Goal: Task Accomplishment & Management: Use online tool/utility

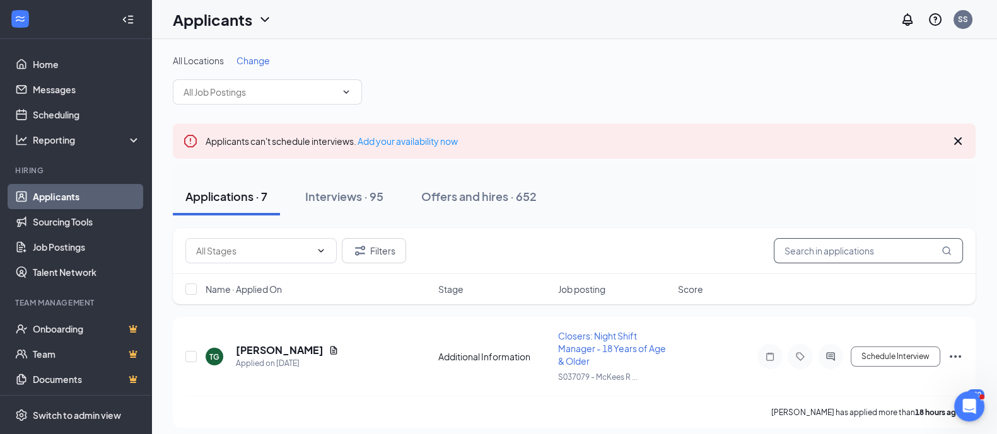
click at [811, 253] on input "text" at bounding box center [868, 250] width 189 height 25
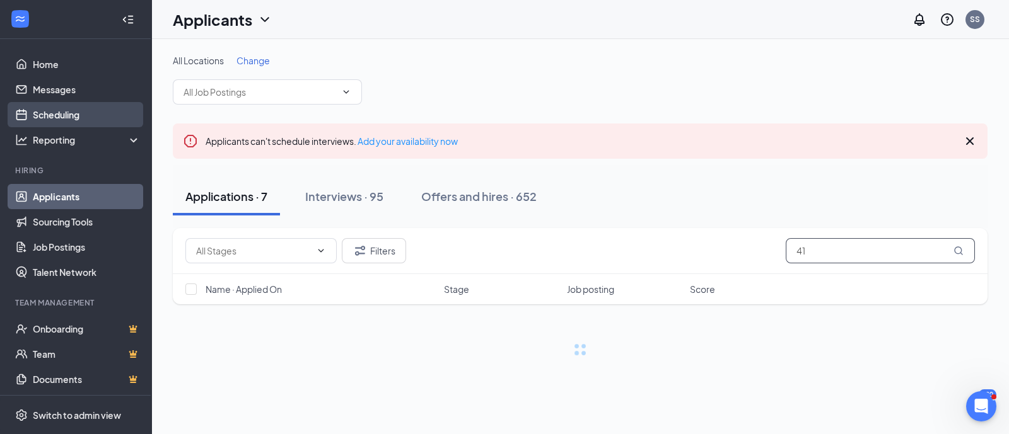
type input "41"
click at [61, 116] on link "Scheduling" at bounding box center [87, 114] width 108 height 25
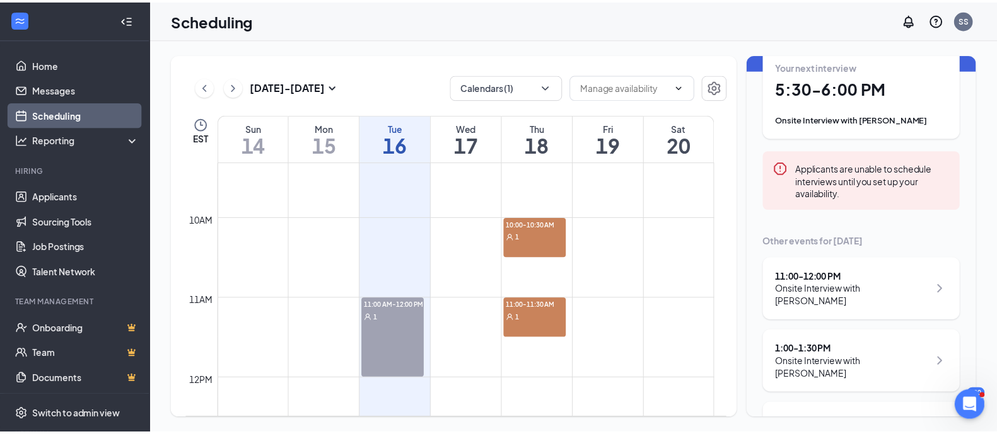
scroll to position [112, 0]
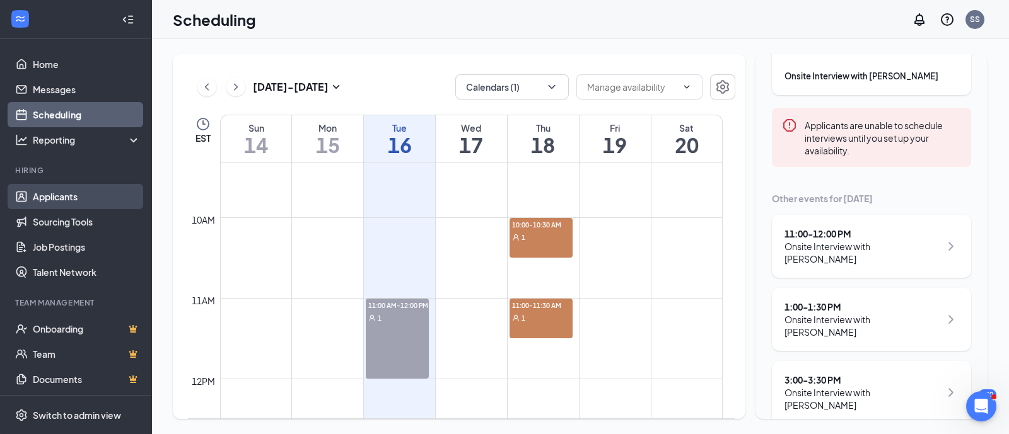
click at [57, 195] on link "Applicants" at bounding box center [87, 196] width 108 height 25
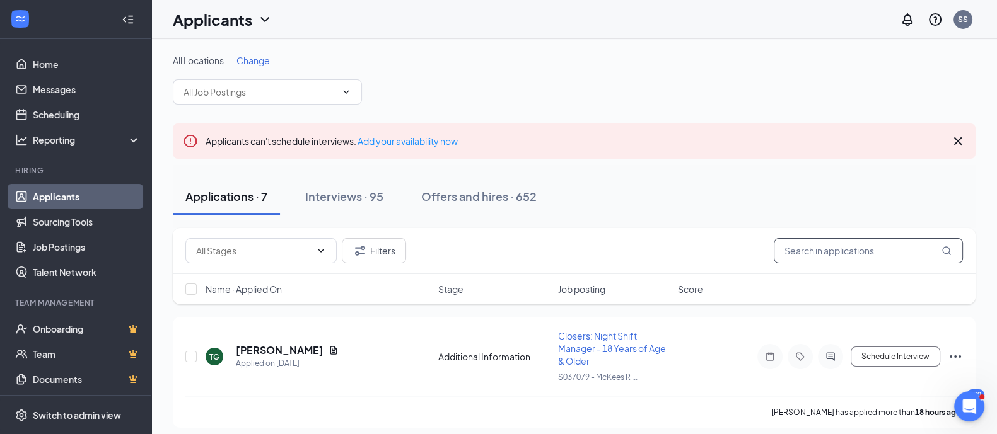
click at [829, 246] on input "text" at bounding box center [868, 250] width 189 height 25
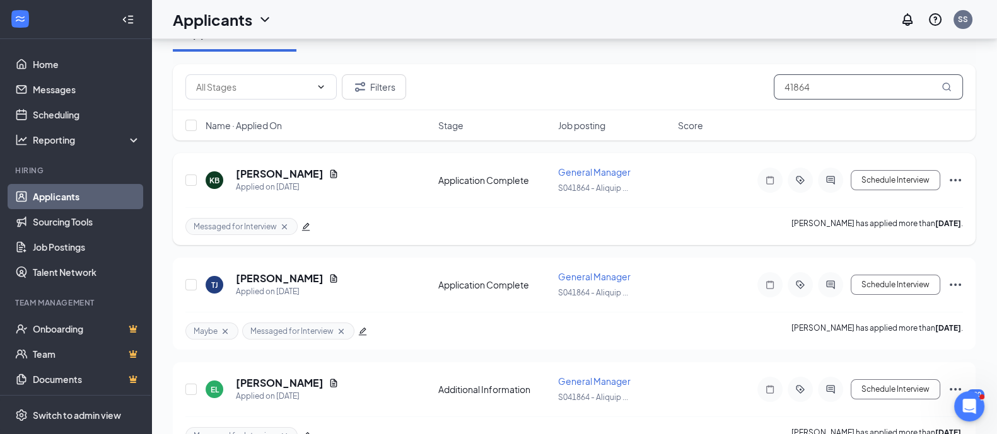
scroll to position [193, 0]
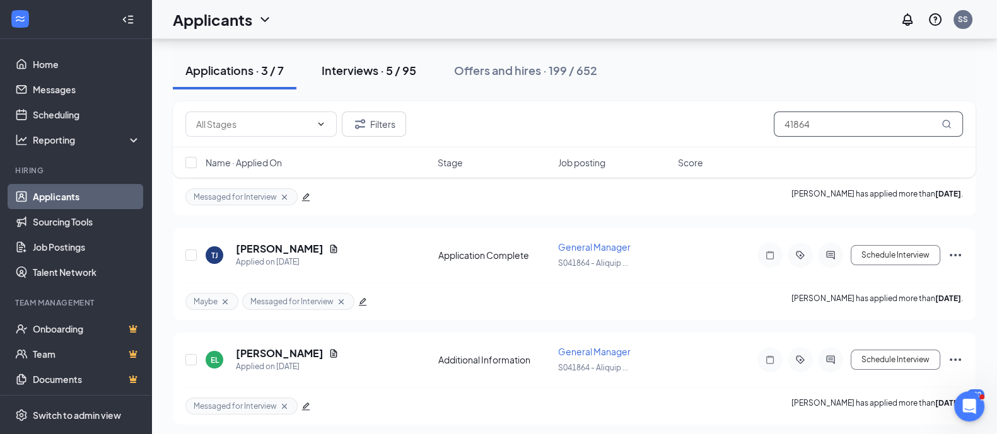
type input "41864"
click at [373, 79] on button "Interviews · 5 / 95" at bounding box center [369, 71] width 120 height 38
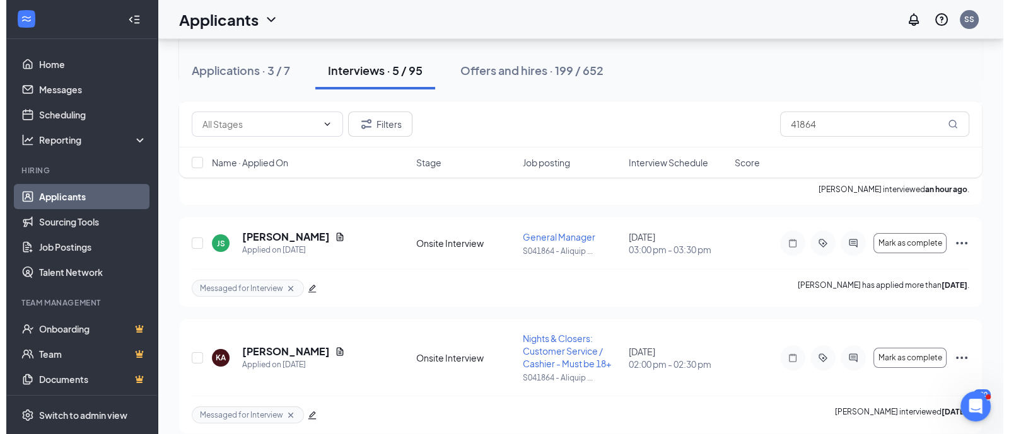
scroll to position [340, 0]
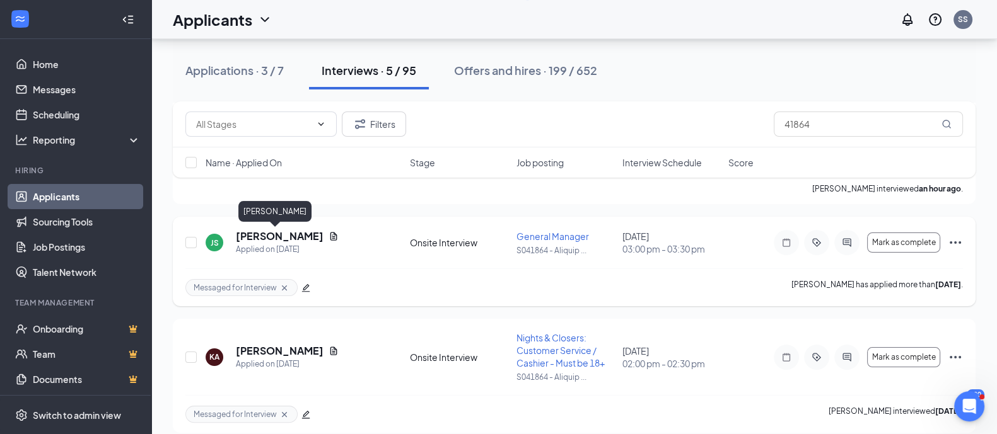
click at [281, 231] on h5 "[PERSON_NAME]" at bounding box center [280, 237] width 88 height 14
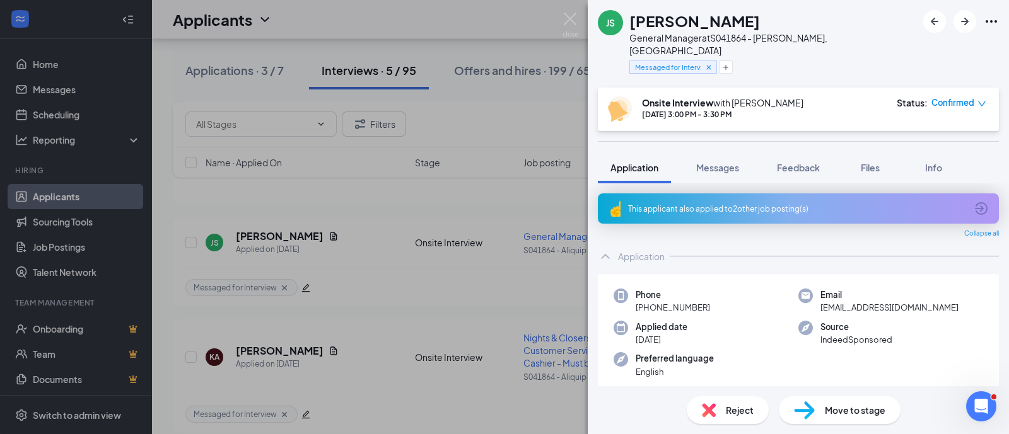
click at [452, 298] on div "JS [PERSON_NAME] General Manager at S041864 - Aliquippa, [GEOGRAPHIC_DATA] Mess…" at bounding box center [504, 217] width 1009 height 434
